Goal: Find contact information: Find contact information

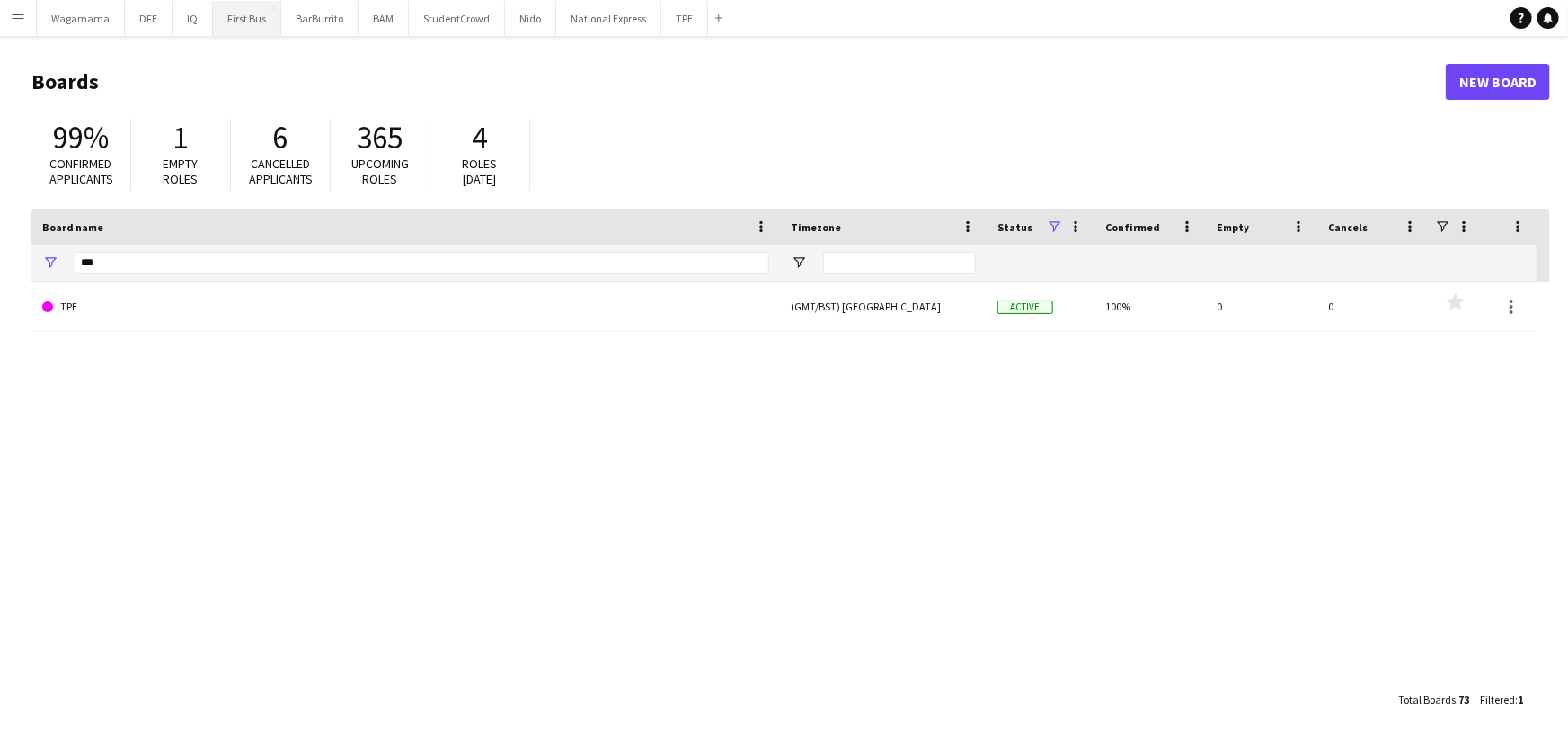
click at [216, 22] on button "First Bus Close" at bounding box center [247, 18] width 69 height 35
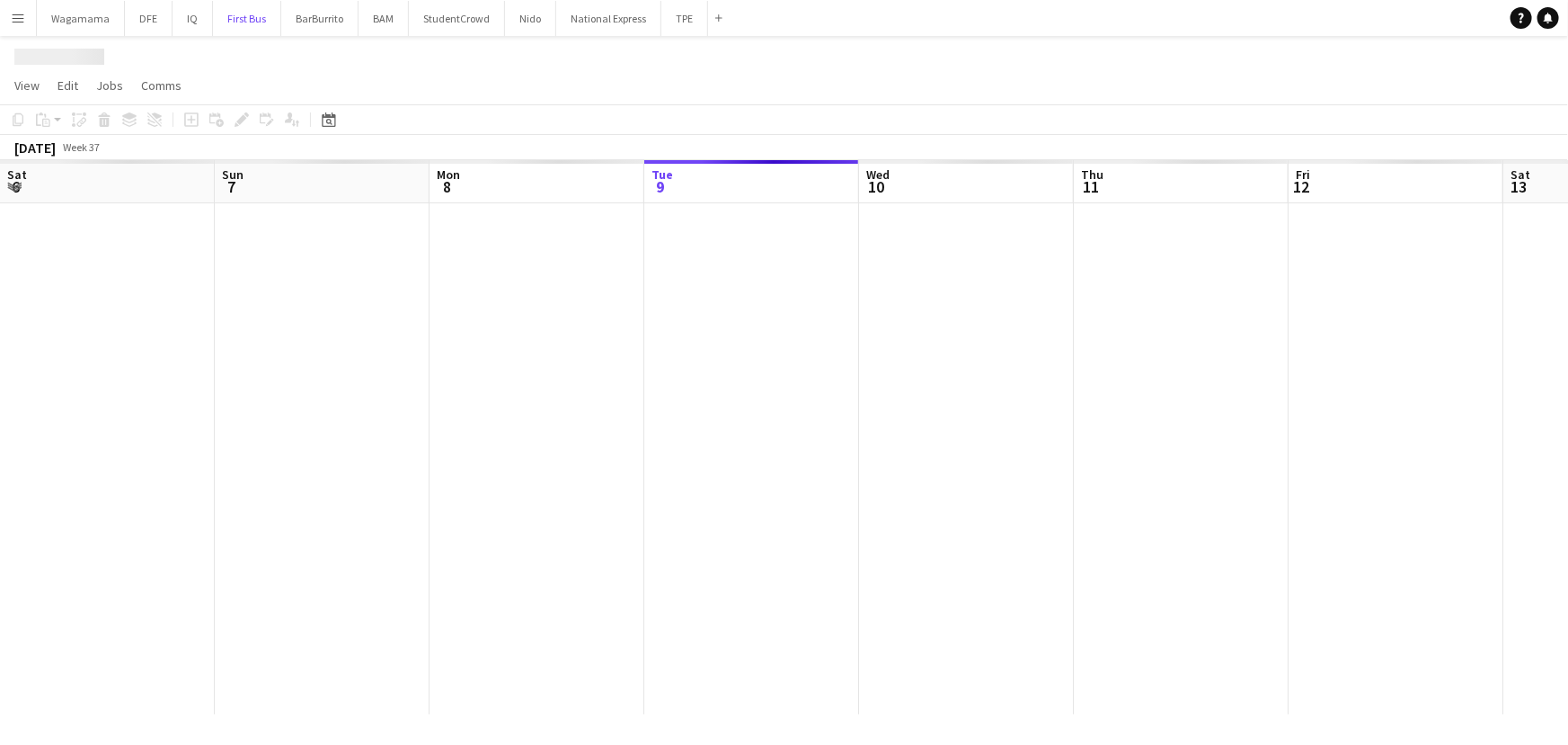
scroll to position [0, 430]
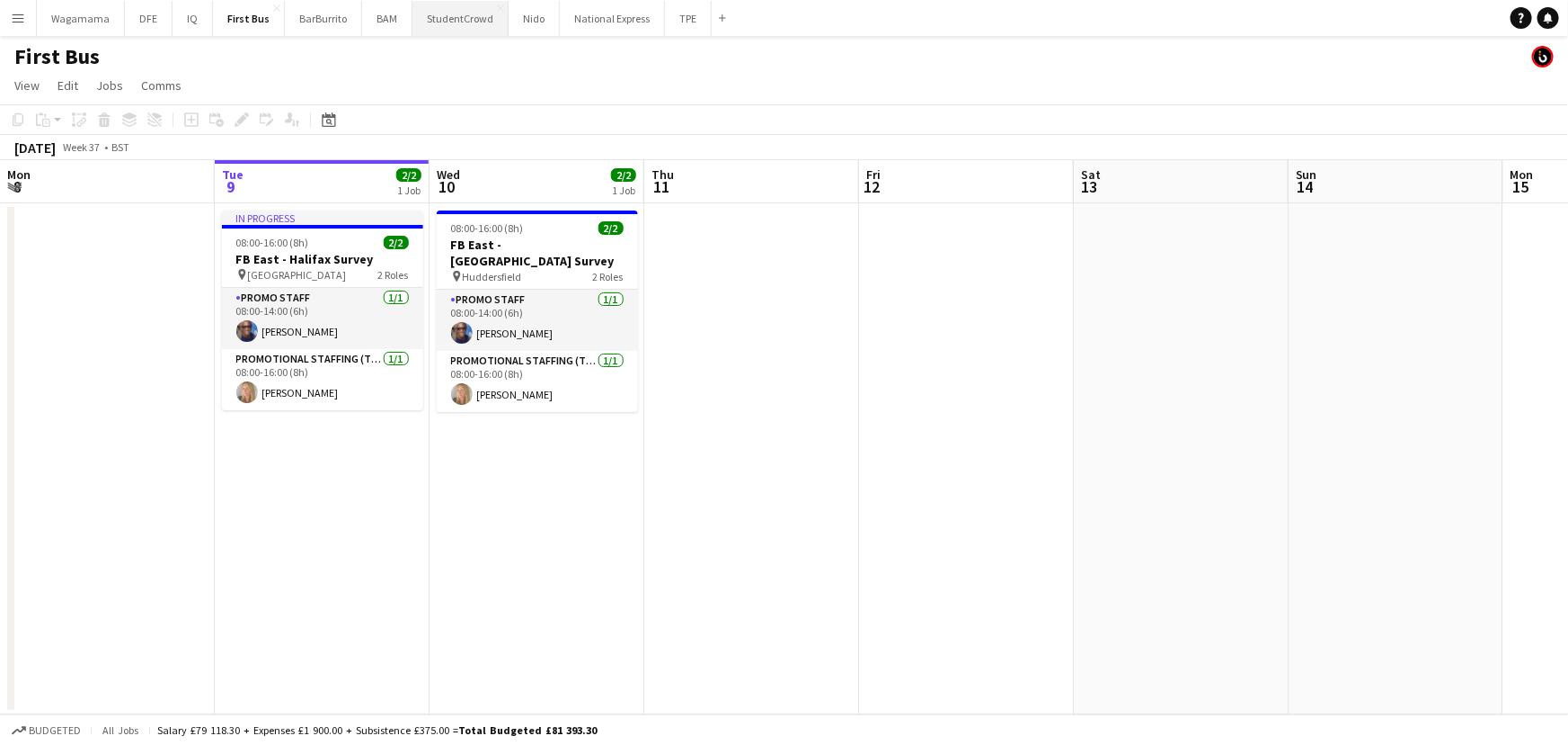
click at [471, 23] on button "StudentCrowd Close" at bounding box center [460, 18] width 97 height 35
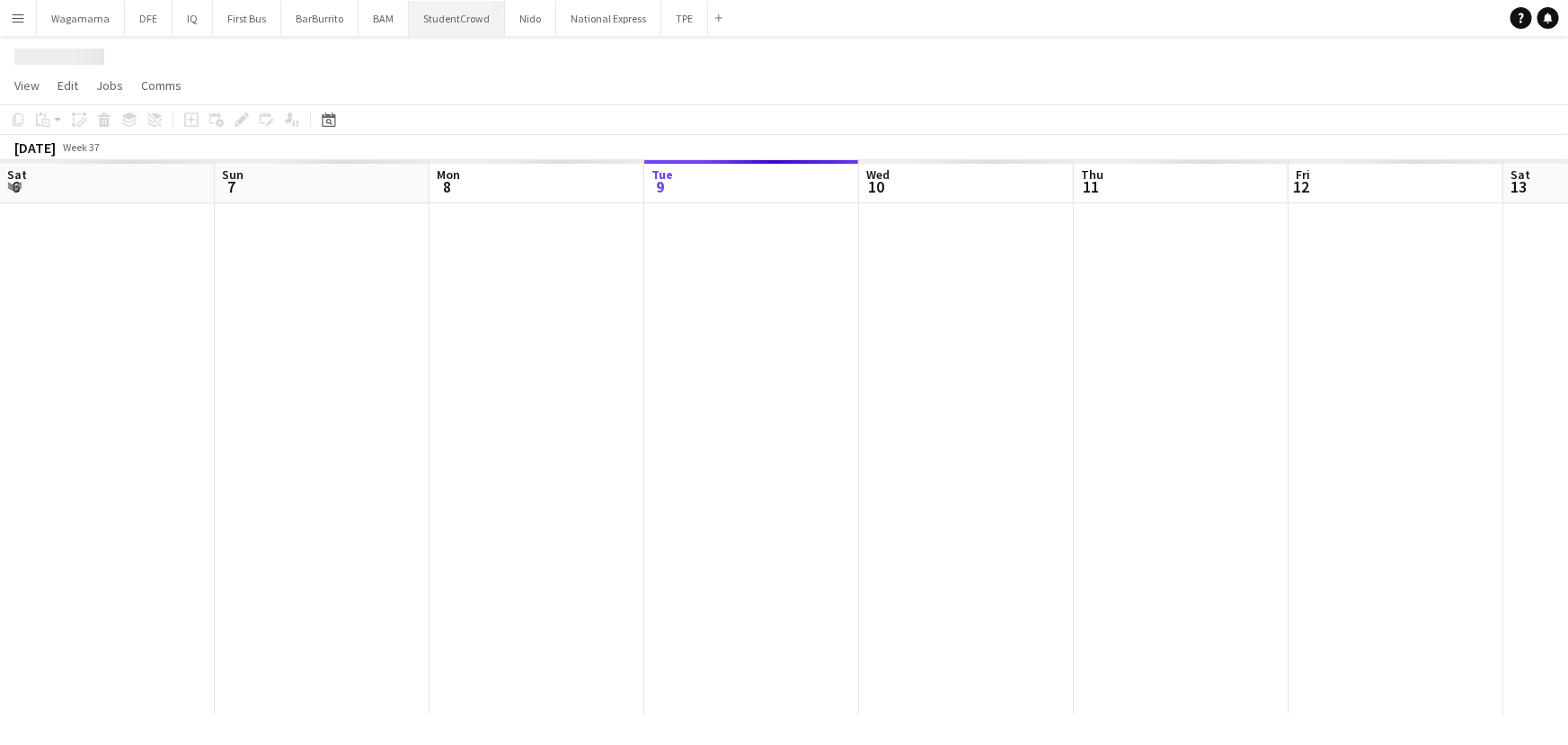
scroll to position [0, 430]
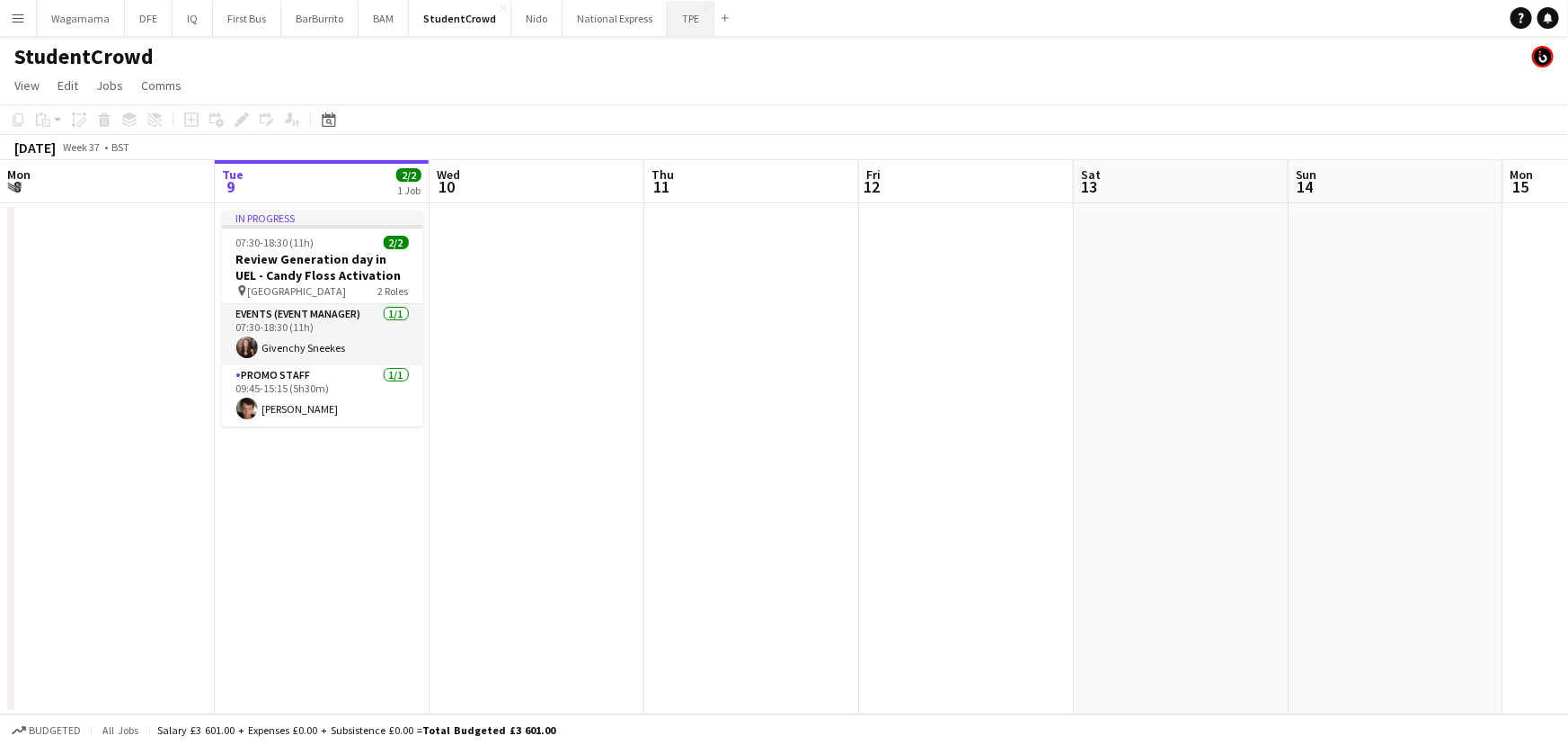
click at [670, 12] on button "TPE Close" at bounding box center [691, 18] width 47 height 35
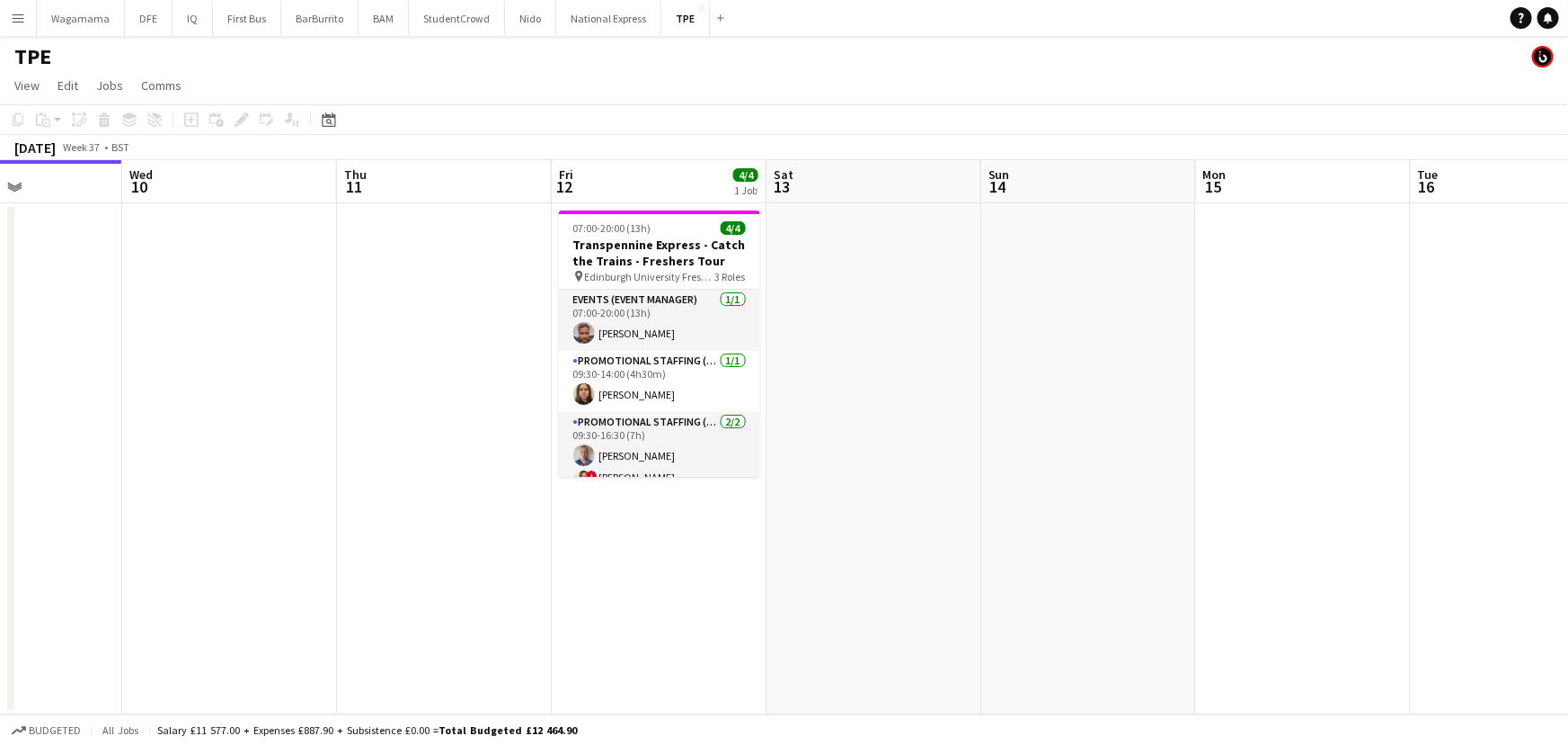
drag, startPoint x: 1137, startPoint y: 356, endPoint x: 880, endPoint y: 393, distance: 259.6
click at [893, 393] on app-calendar-viewport "Sat 6 Sun 7 Mon 8 Tue 9 Wed 10 Thu 11 Fri 12 4/4 1 Job Sat 13 Sun 14 Mon 15 Tue…" at bounding box center [784, 437] width 1568 height 554
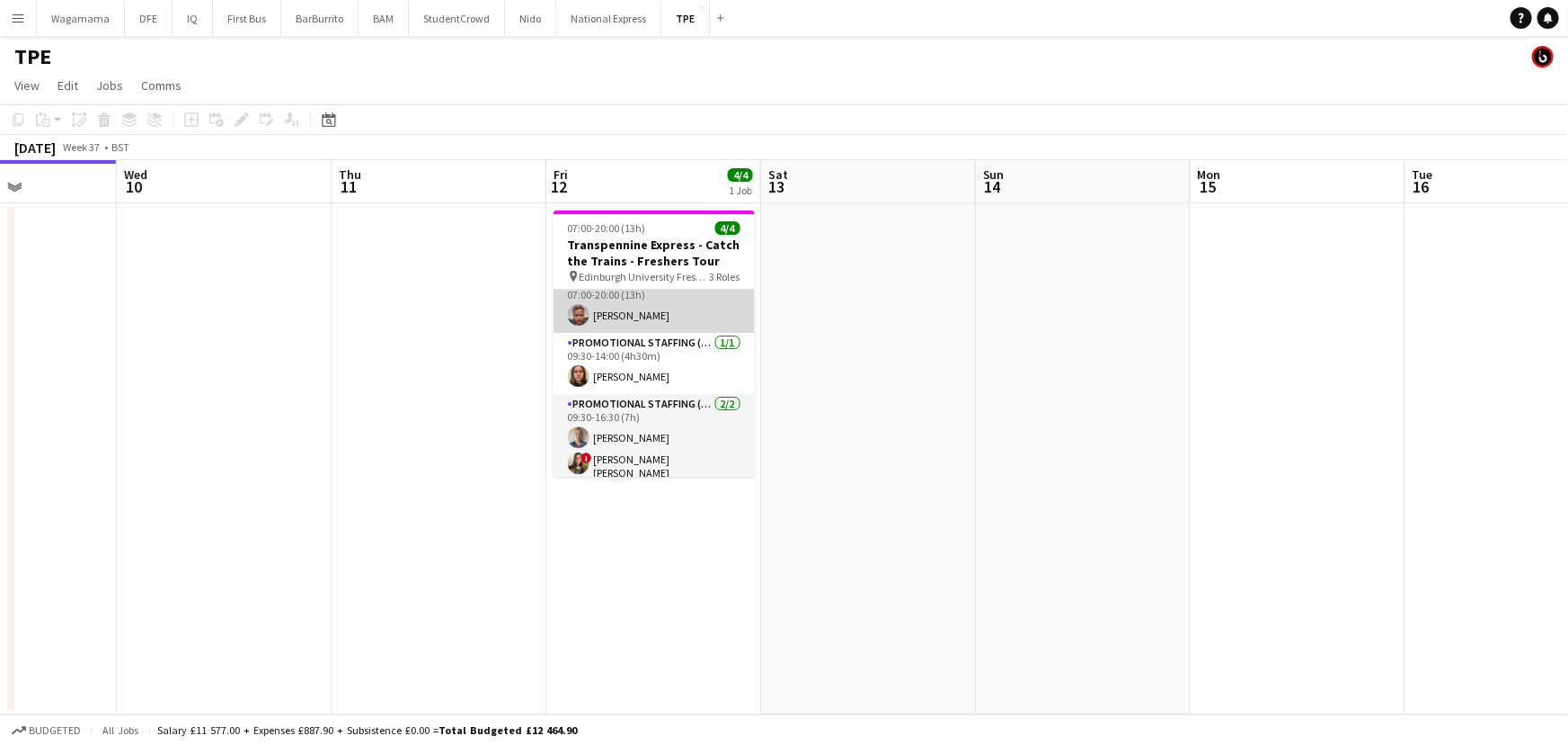
scroll to position [22, 0]
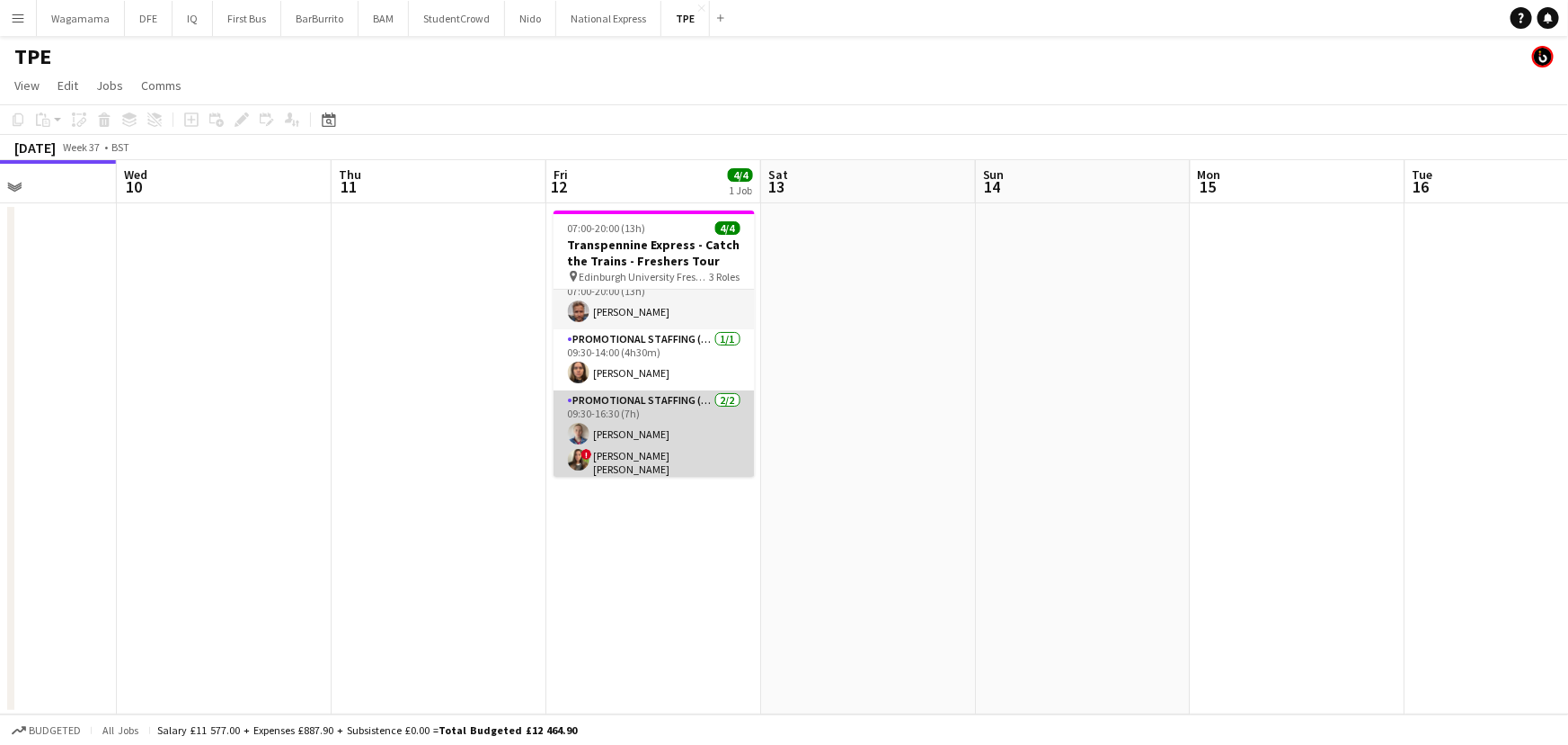
click at [662, 449] on app-card-role "Promotional Staffing (Brand Ambassadors) [DATE] 09:30-16:30 (7h) [PERSON_NAME] …" at bounding box center [654, 436] width 201 height 93
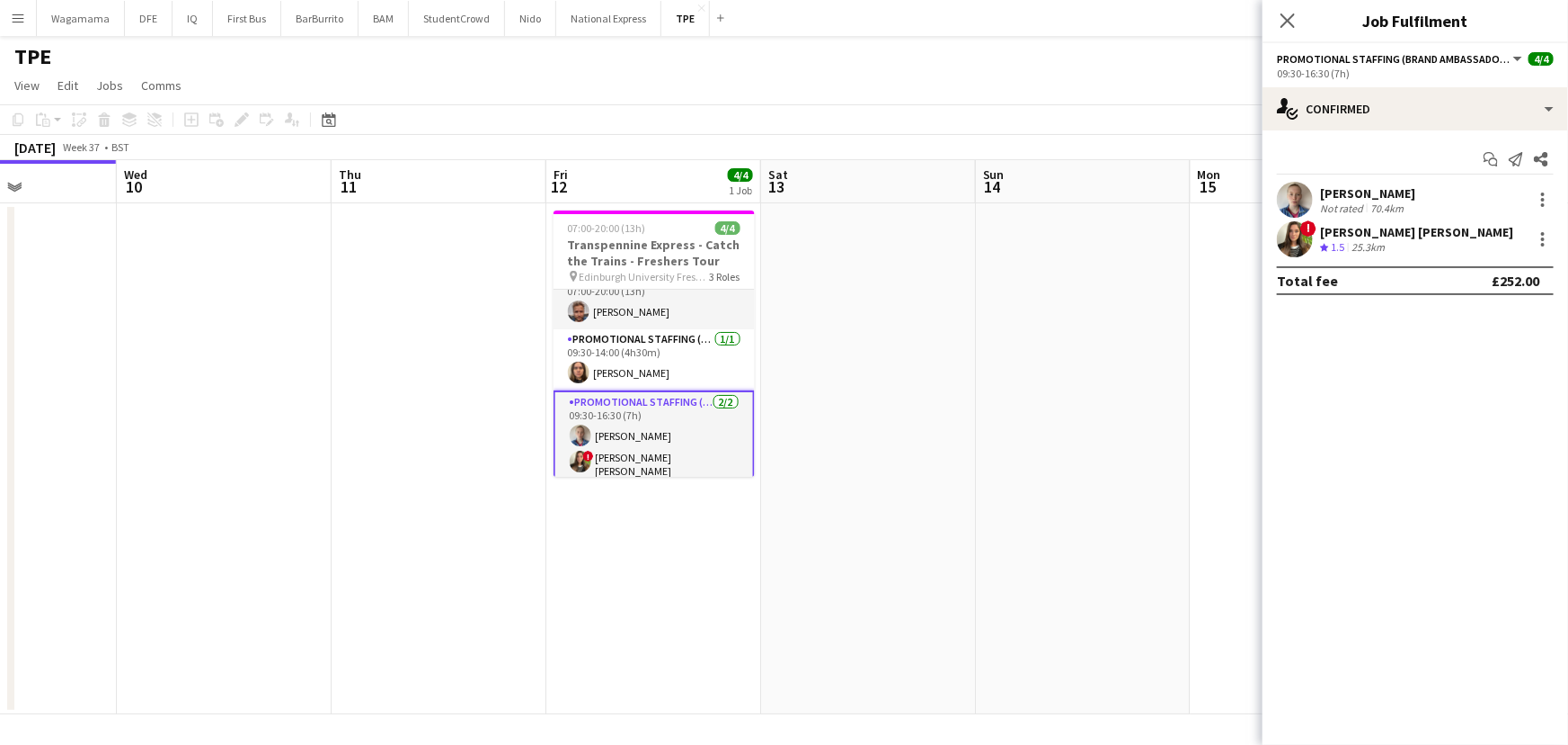
click at [1383, 234] on div "[PERSON_NAME] [PERSON_NAME]" at bounding box center [1417, 232] width 193 height 16
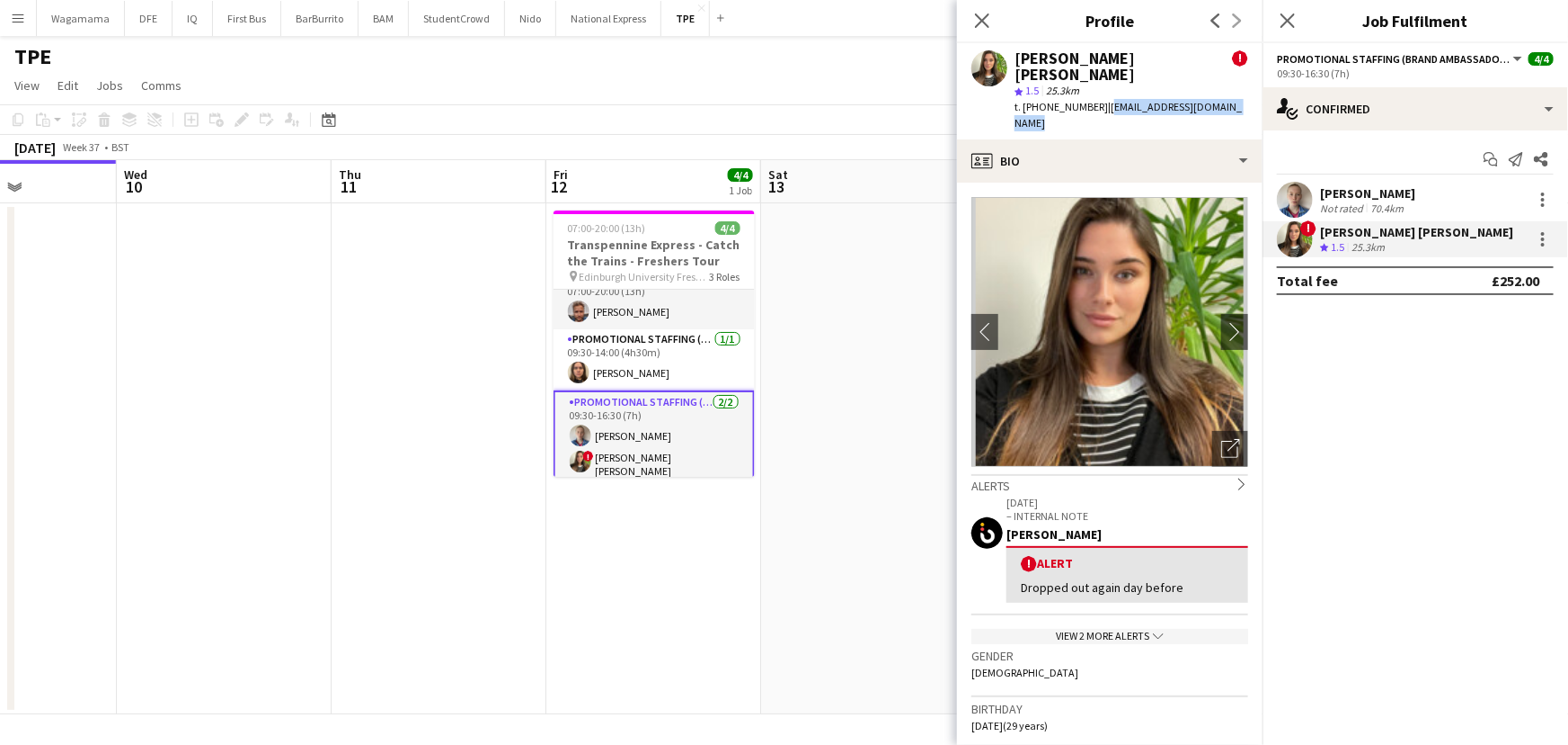
drag, startPoint x: 1101, startPoint y: 91, endPoint x: 1243, endPoint y: 90, distance: 142.0
click at [1243, 90] on div "[PERSON_NAME] [PERSON_NAME] ! star 1.5 25.3km t. [PHONE_NUMBER] | [EMAIL_ADDRES…" at bounding box center [1110, 91] width 306 height 97
copy span "[EMAIL_ADDRESS][DOMAIN_NAME]"
